Goal: Navigation & Orientation: Find specific page/section

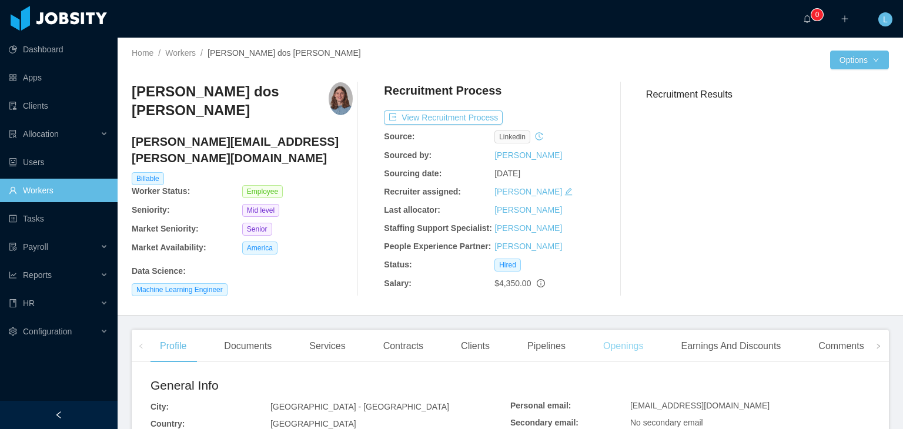
click at [602, 339] on div "Openings" at bounding box center [623, 346] width 59 height 33
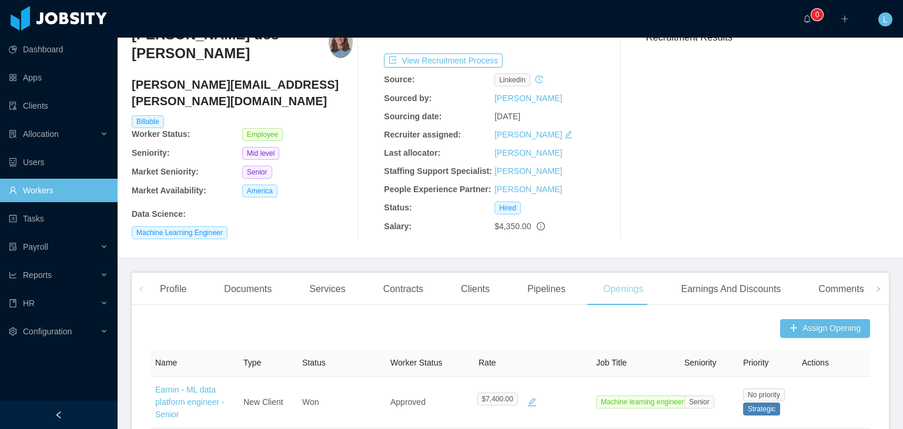
scroll to position [59, 0]
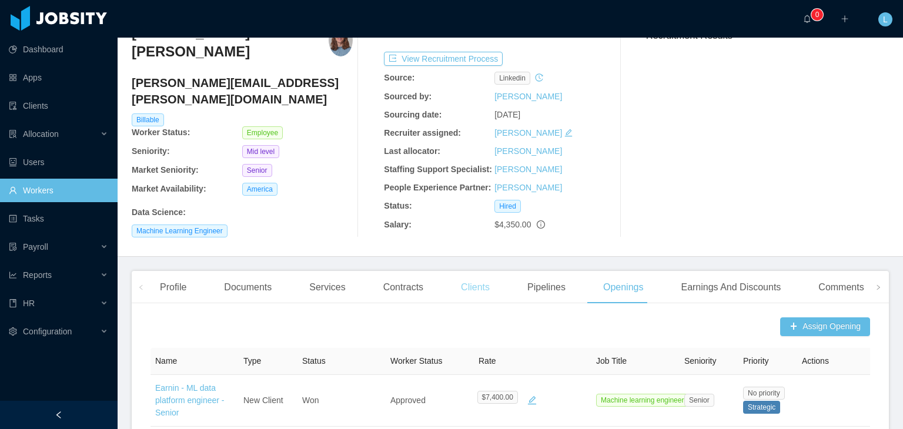
click at [466, 285] on div "Clients" at bounding box center [476, 287] width 48 height 33
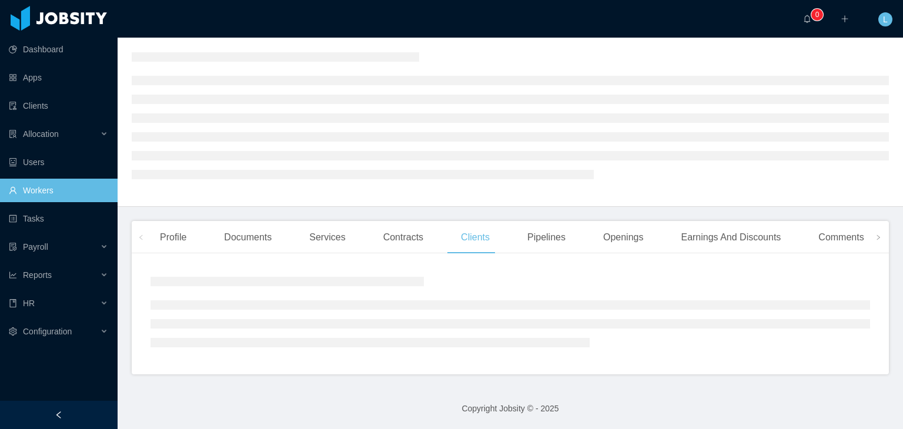
scroll to position [59, 0]
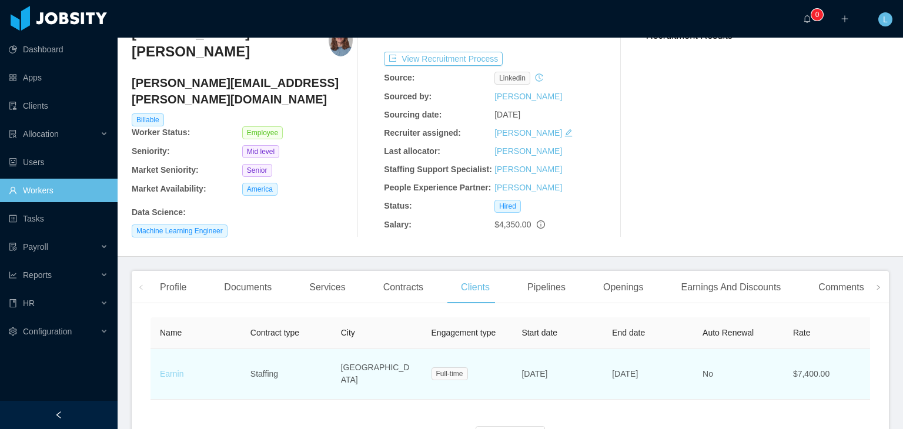
click at [169, 369] on link "Earnin" at bounding box center [172, 373] width 24 height 9
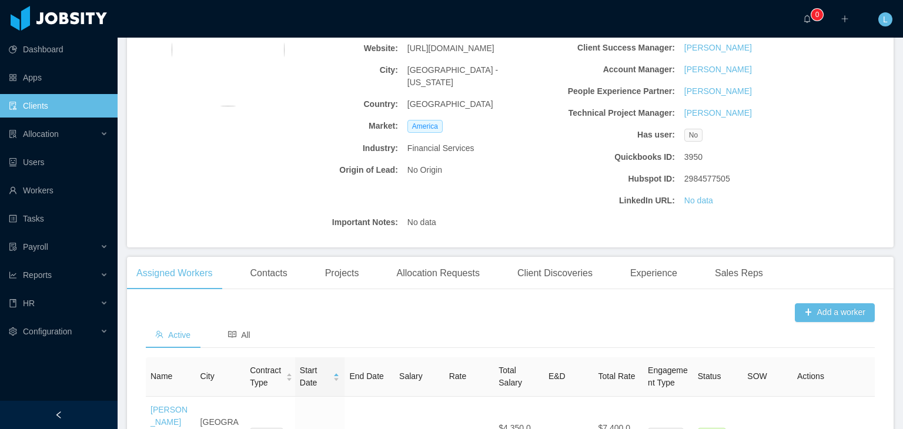
scroll to position [176, 0]
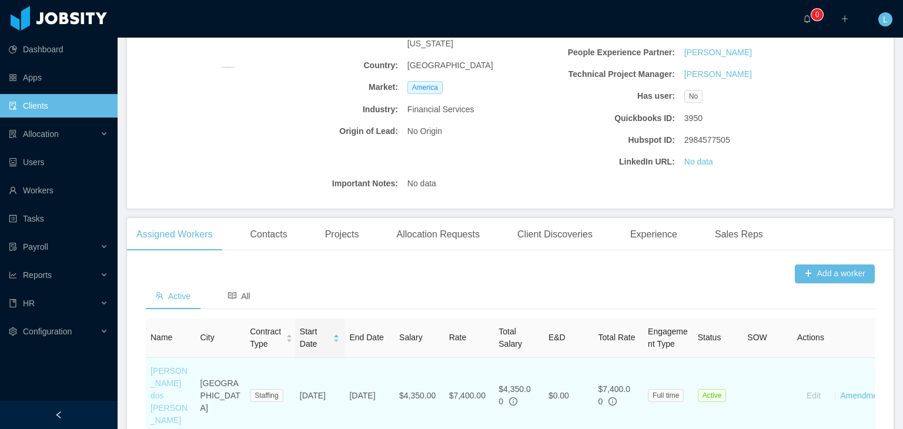
click at [172, 370] on link "[PERSON_NAME] dos [PERSON_NAME]" at bounding box center [169, 395] width 37 height 59
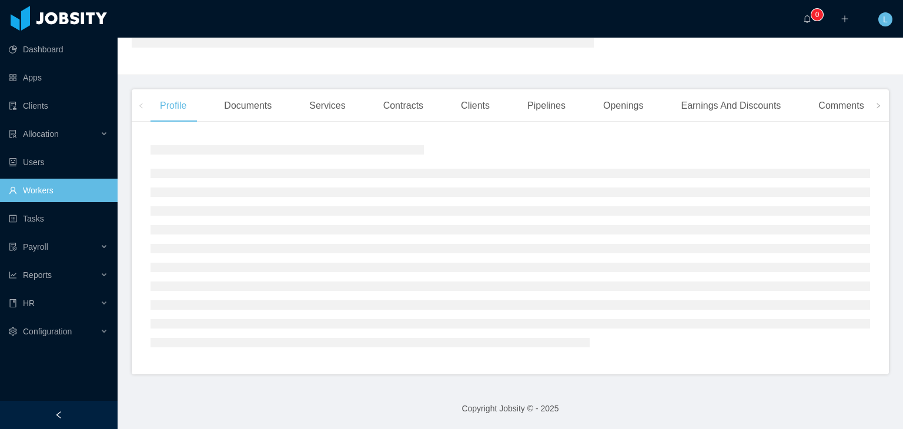
scroll to position [176, 0]
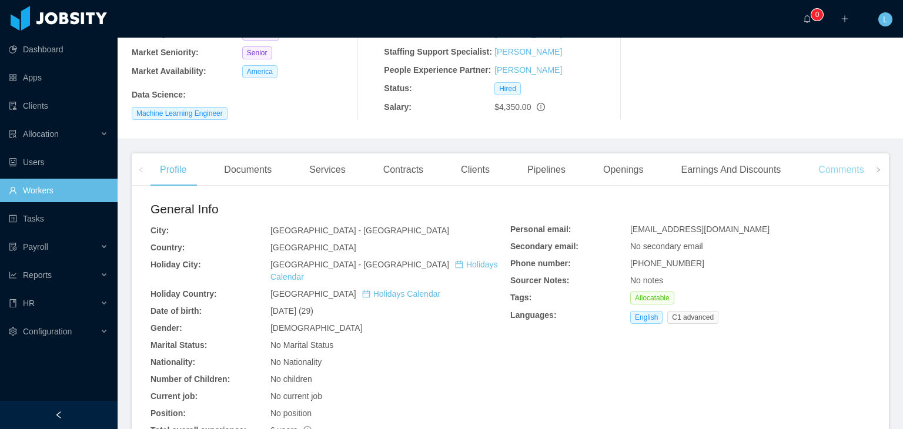
click at [814, 164] on div "Comments" at bounding box center [841, 169] width 64 height 33
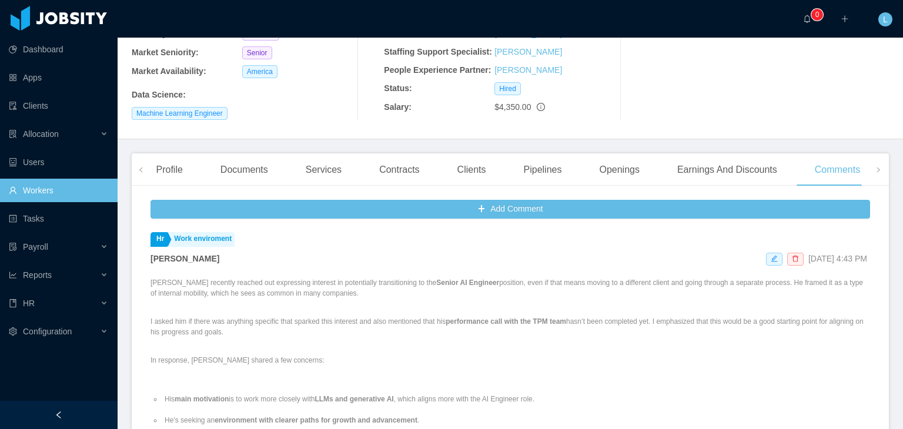
scroll to position [470, 0]
